Goal: Transaction & Acquisition: Register for event/course

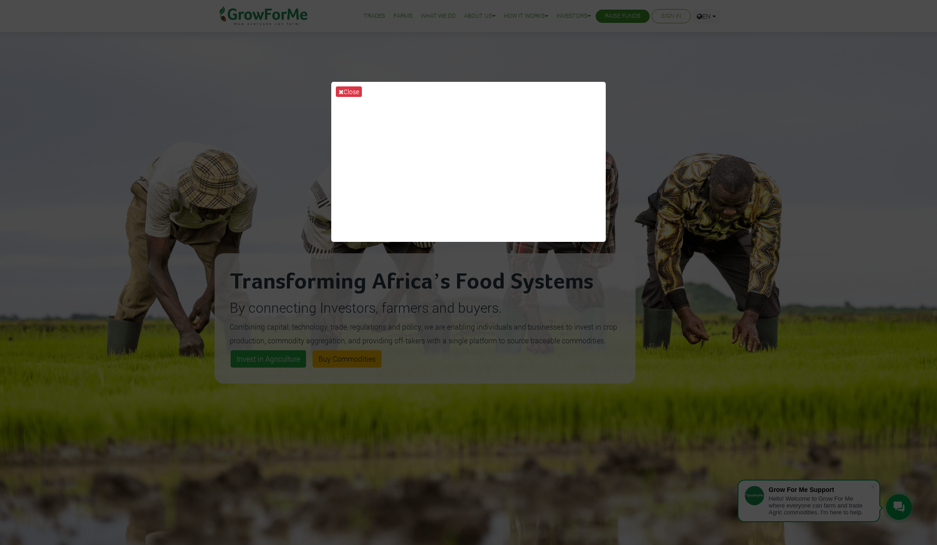
click at [108, 255] on div "Close" at bounding box center [468, 272] width 937 height 545
click at [291, 392] on div "Close" at bounding box center [468, 272] width 937 height 545
click at [276, 357] on div "Close" at bounding box center [468, 272] width 937 height 545
click at [345, 90] on button "Close" at bounding box center [349, 91] width 26 height 11
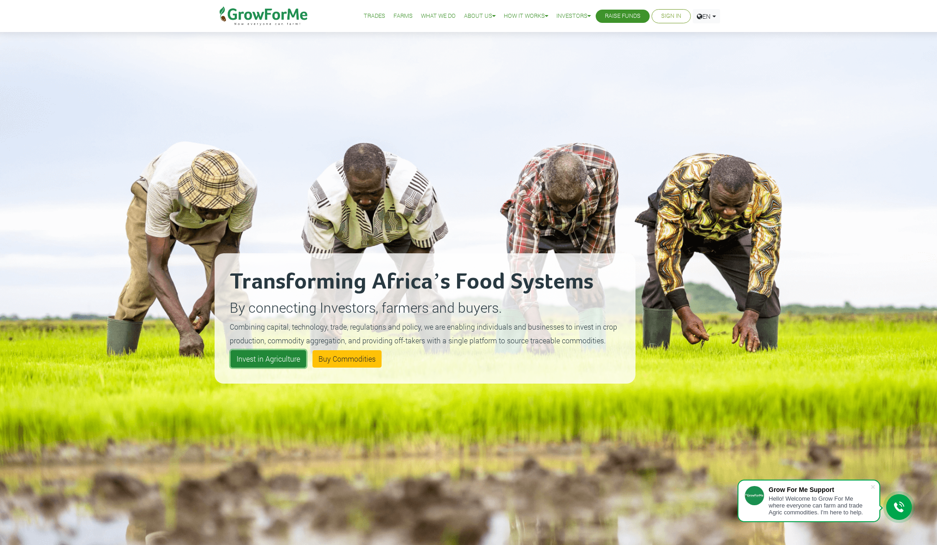
click at [282, 357] on link "Invest in Agriculture" at bounding box center [268, 358] width 75 height 17
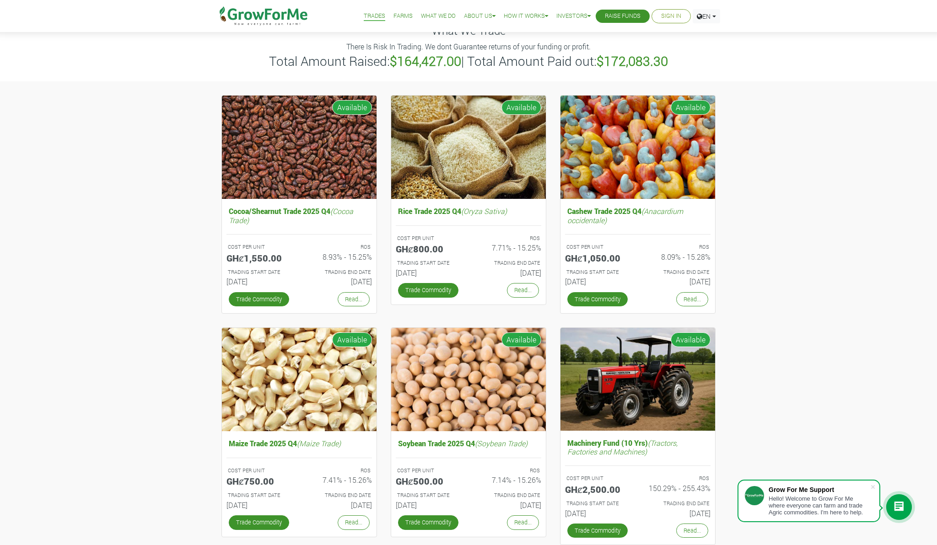
scroll to position [18, 0]
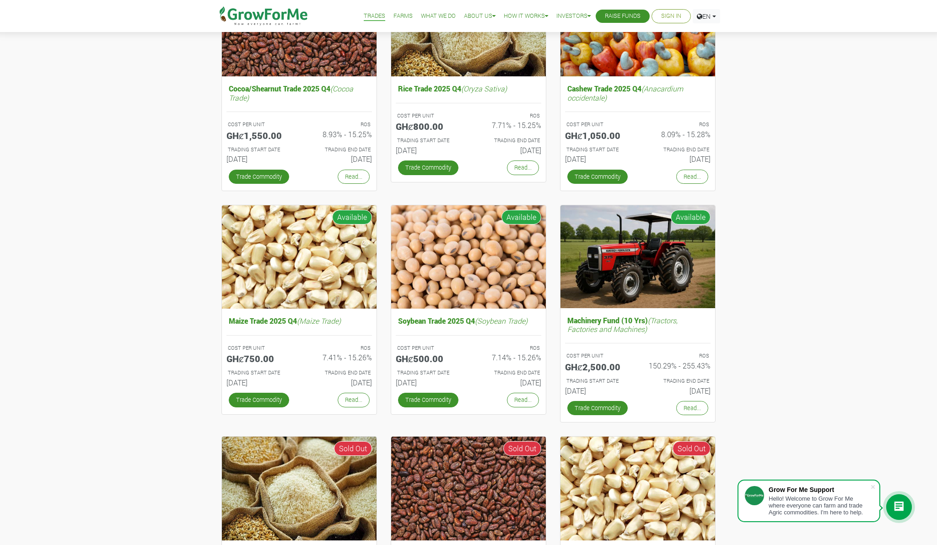
scroll to position [165, 0]
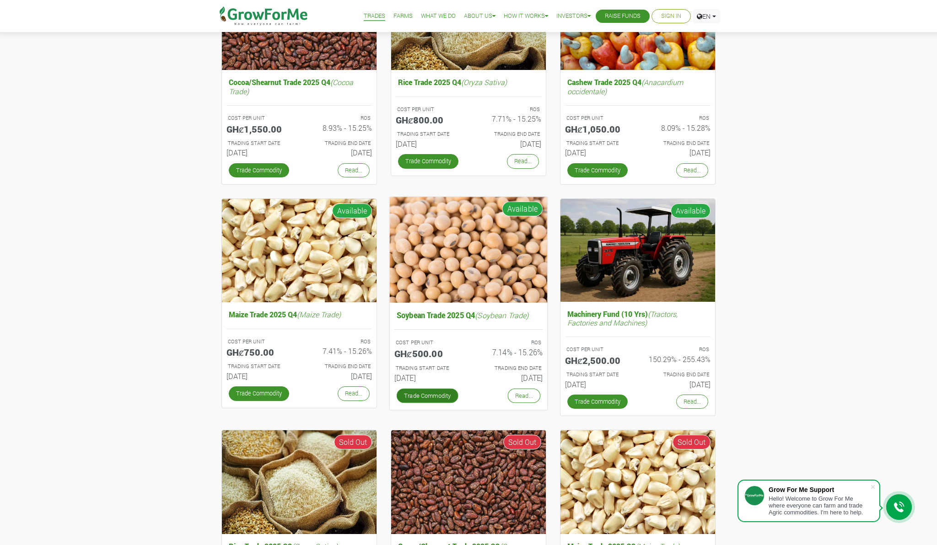
click at [427, 393] on link "Trade Commodity" at bounding box center [428, 395] width 62 height 15
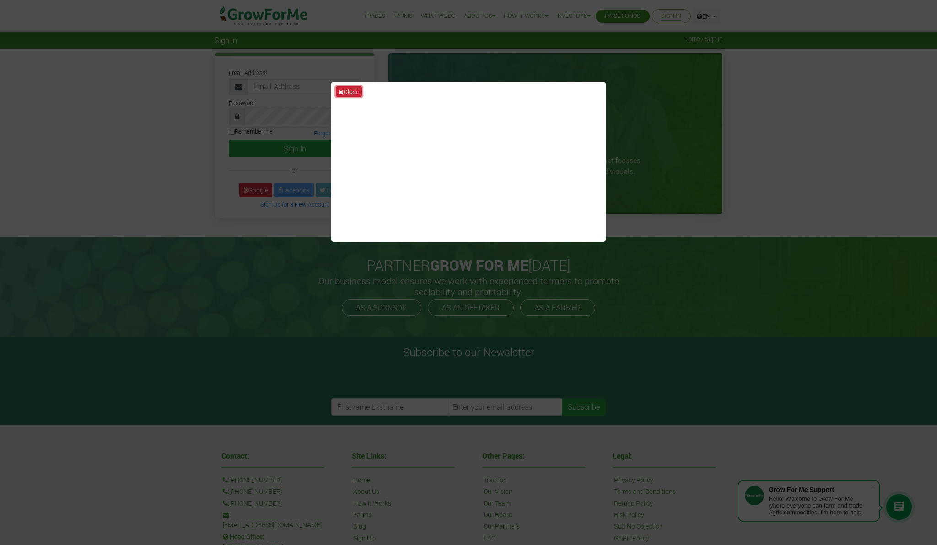
click at [349, 88] on button "Close" at bounding box center [349, 91] width 26 height 11
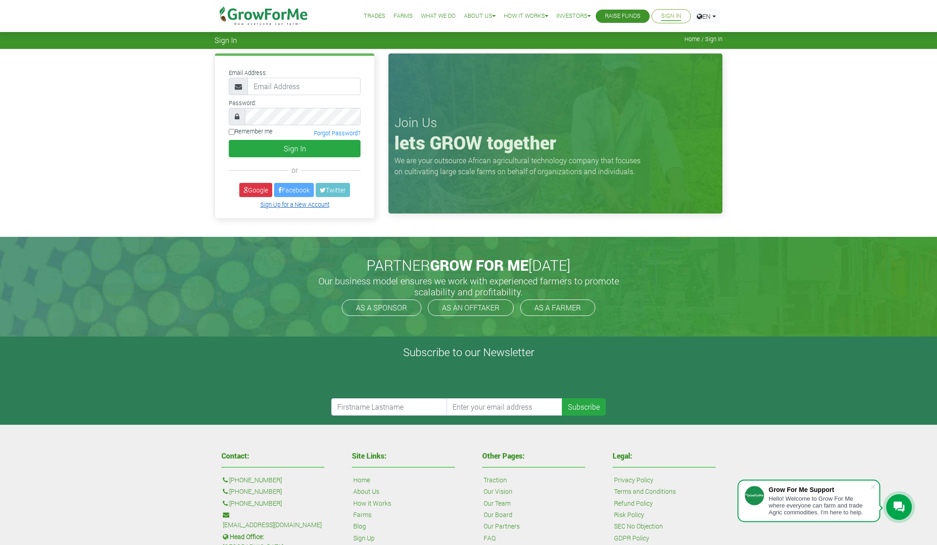
click at [317, 206] on link "Sign Up for a New Account" at bounding box center [294, 204] width 69 height 7
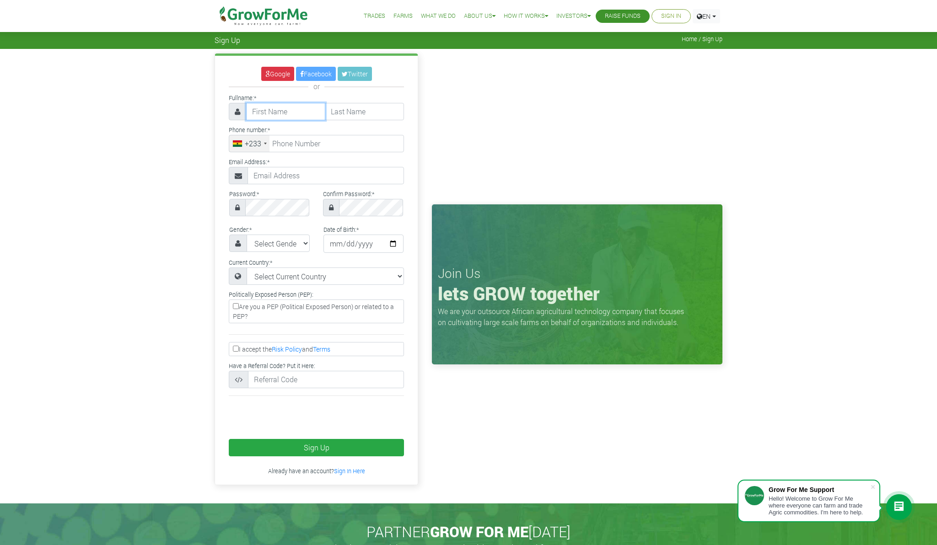
click at [296, 112] on input "text" at bounding box center [285, 111] width 79 height 17
type input "g"
type input "Georgina"
click at [375, 112] on input "text" at bounding box center [364, 111] width 79 height 17
type input "Pegu"
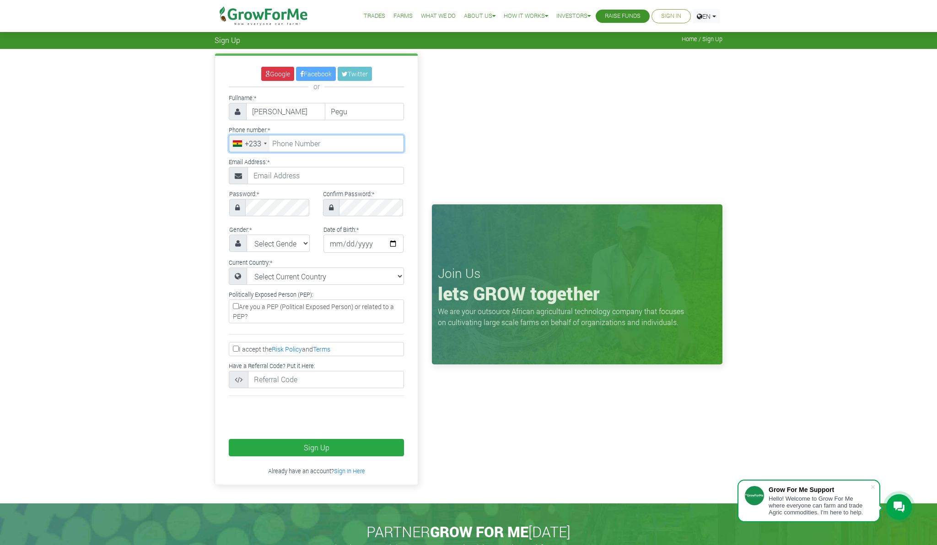
click at [362, 140] on input "tel" at bounding box center [316, 143] width 175 height 17
type input "50 680 1507"
click at [336, 176] on input "text" at bounding box center [326, 175] width 156 height 17
type input "gpegu958@gmail.com"
click at [298, 245] on select "Select Gender Female Male" at bounding box center [278, 243] width 63 height 17
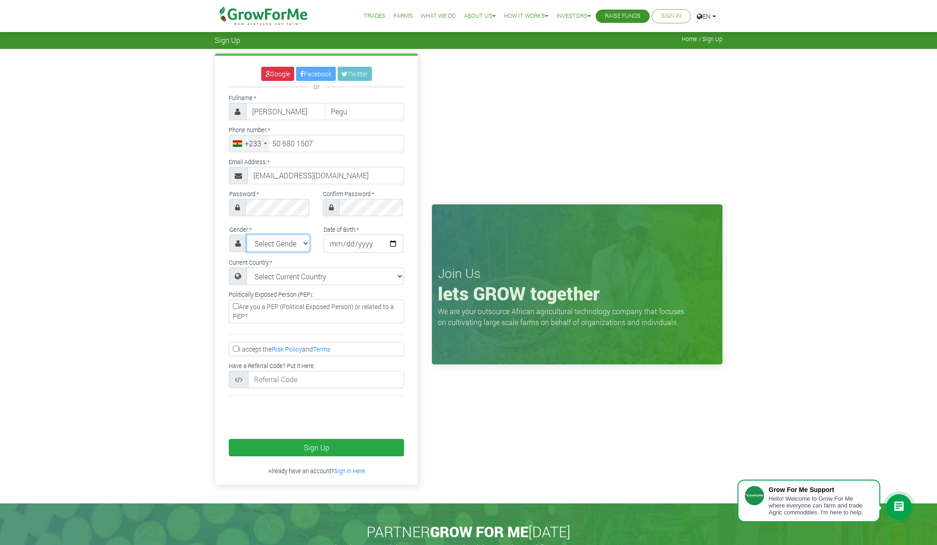
select select "Female"
click at [359, 242] on input "date" at bounding box center [363, 244] width 81 height 18
click at [391, 243] on input "date" at bounding box center [363, 244] width 81 height 18
click at [335, 243] on input "date" at bounding box center [363, 244] width 81 height 18
type input "1993-02-18"
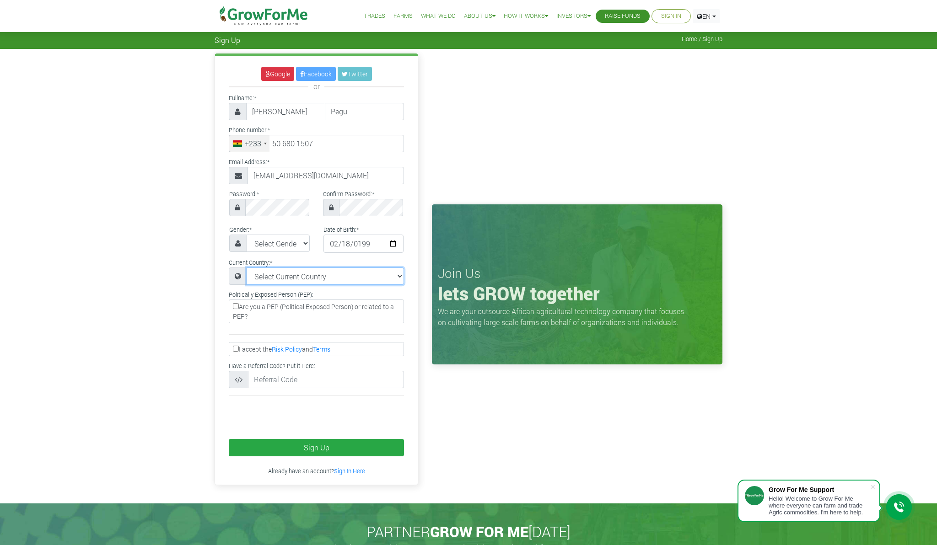
click at [329, 275] on select "Select Current Country Afghanistan Albania Algeria American Samoa Andorra Angol…" at bounding box center [325, 276] width 157 height 17
select select "Ghana"
click at [233, 308] on input "Are you a PEP (Political Exposed Person) or related to a PEP?" at bounding box center [236, 306] width 6 height 6
checkbox input "true"
click at [236, 347] on input "I accept the Risk Policy and Terms" at bounding box center [236, 349] width 6 height 6
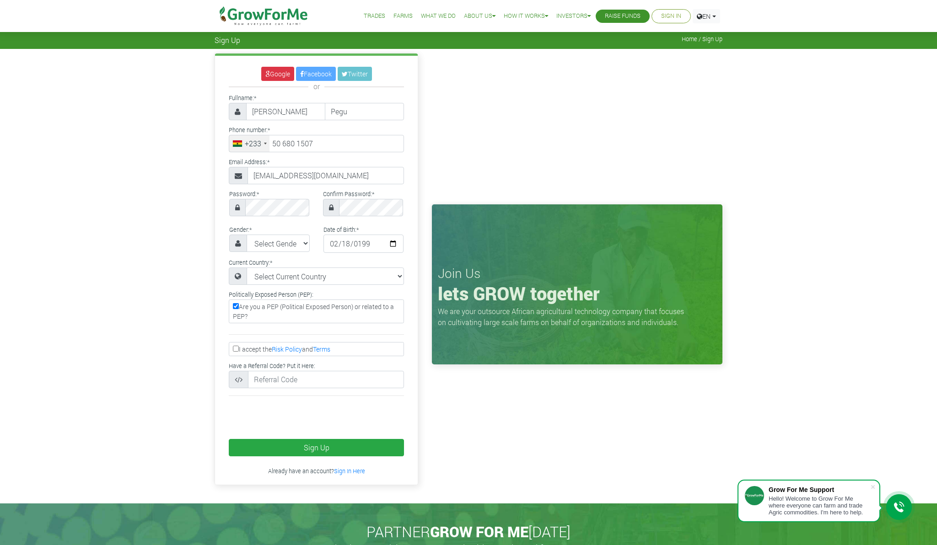
checkbox input "true"
click at [287, 449] on button "Sign Up" at bounding box center [316, 447] width 175 height 17
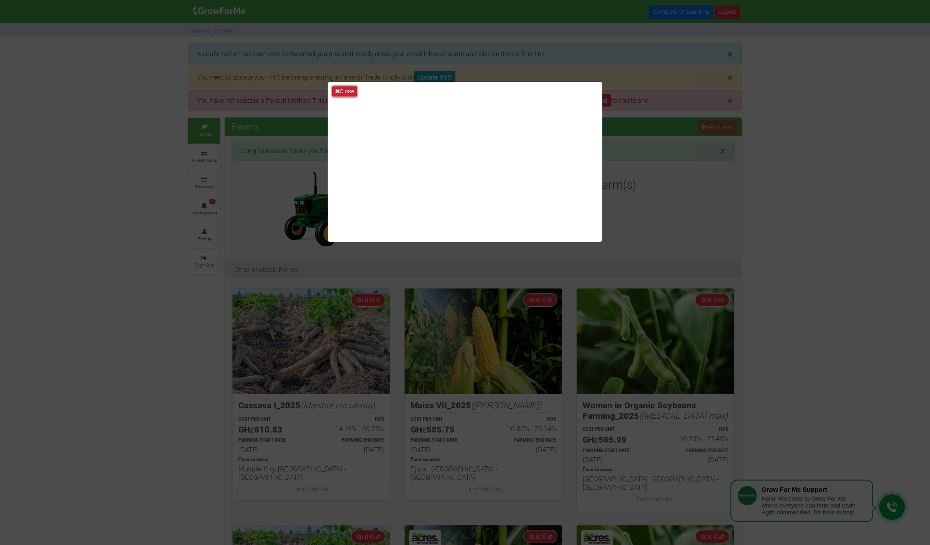
click at [350, 89] on button "Close" at bounding box center [344, 91] width 25 height 10
